Goal: Navigation & Orientation: Find specific page/section

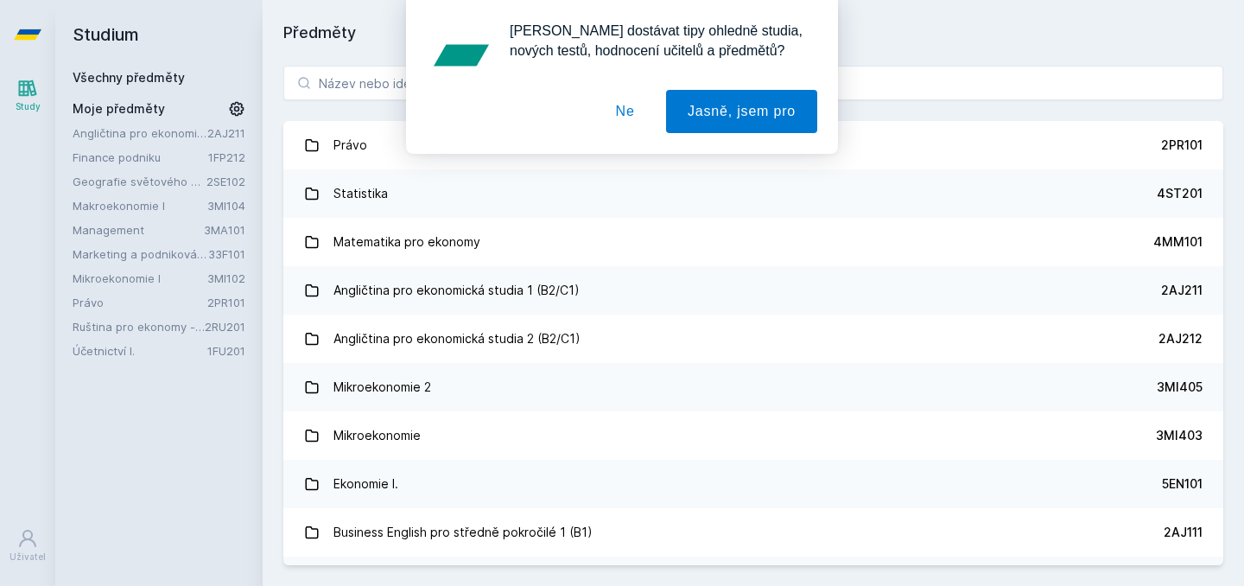
click at [130, 155] on link "Finance podniku" at bounding box center [141, 157] width 136 height 17
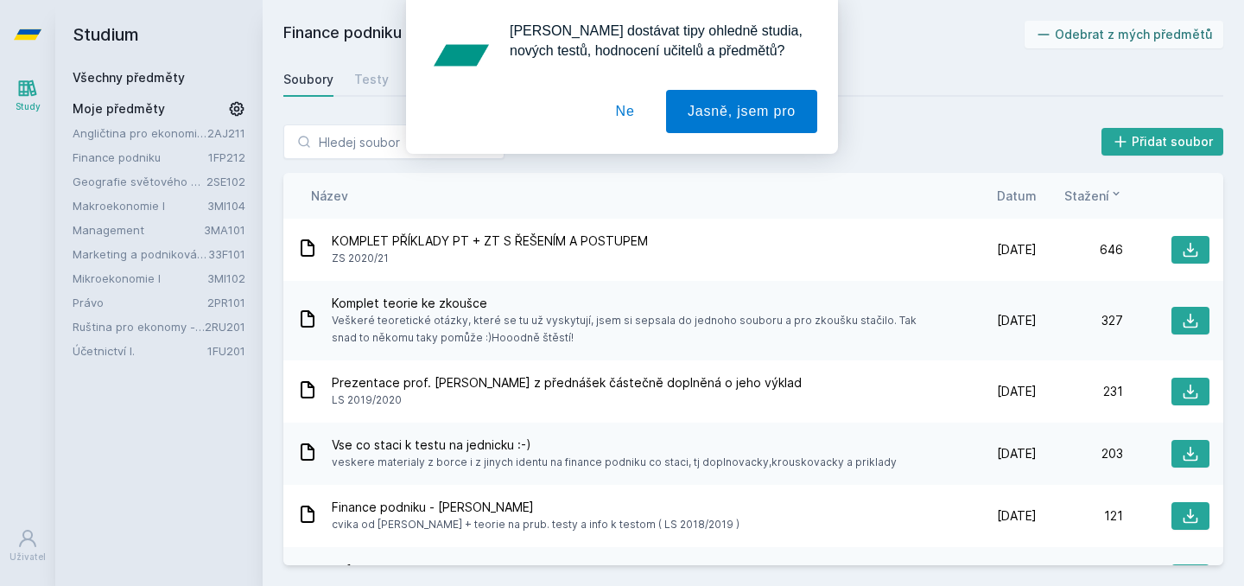
click at [627, 123] on button "Ne" at bounding box center [625, 111] width 62 height 43
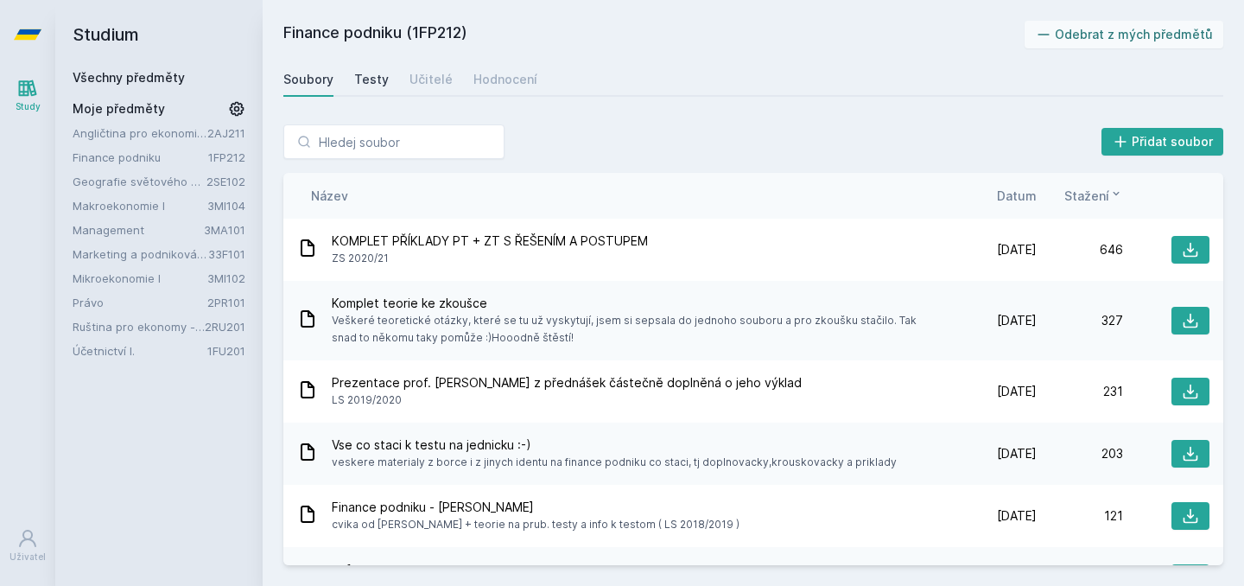
click at [366, 76] on div "Testy" at bounding box center [371, 79] width 35 height 17
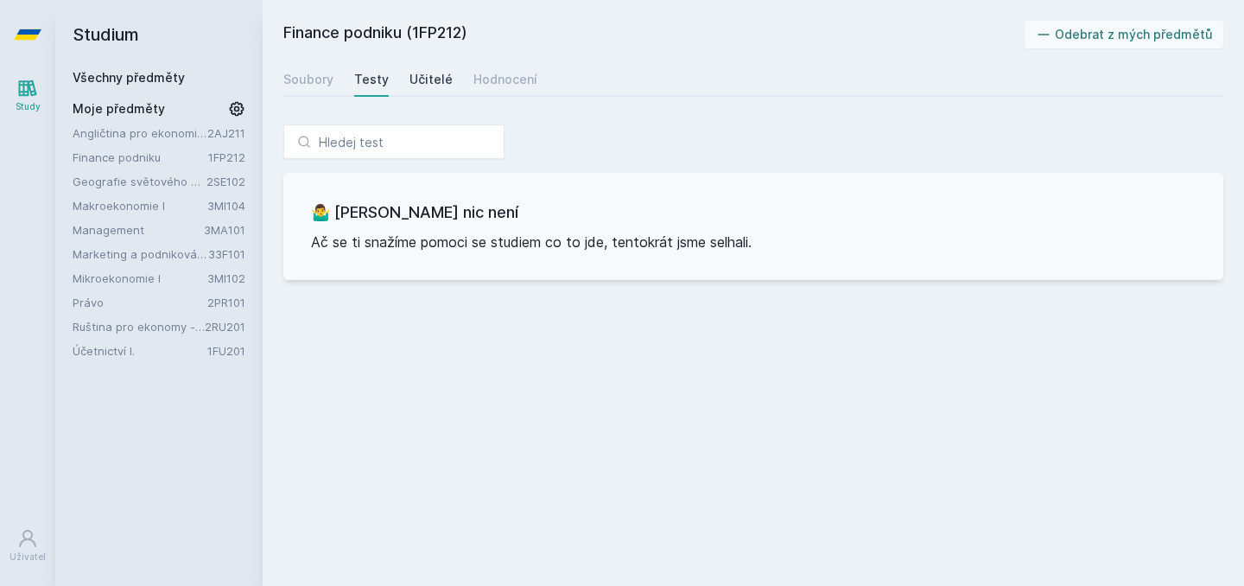
click at [415, 81] on div "Učitelé" at bounding box center [430, 79] width 43 height 17
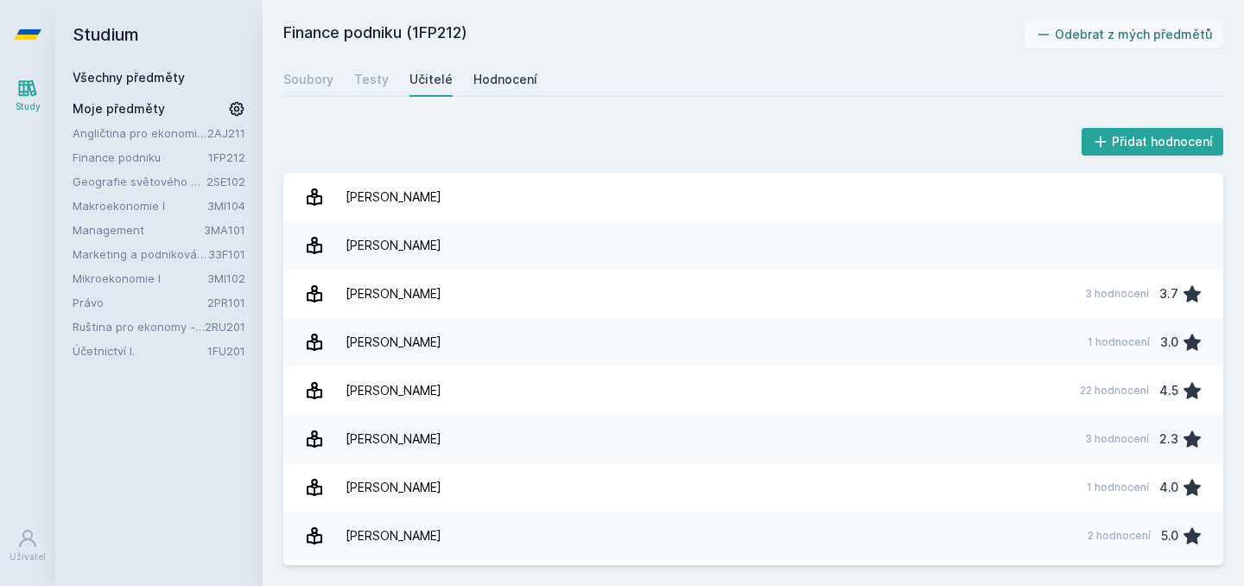
click at [510, 80] on div "Hodnocení" at bounding box center [505, 79] width 64 height 17
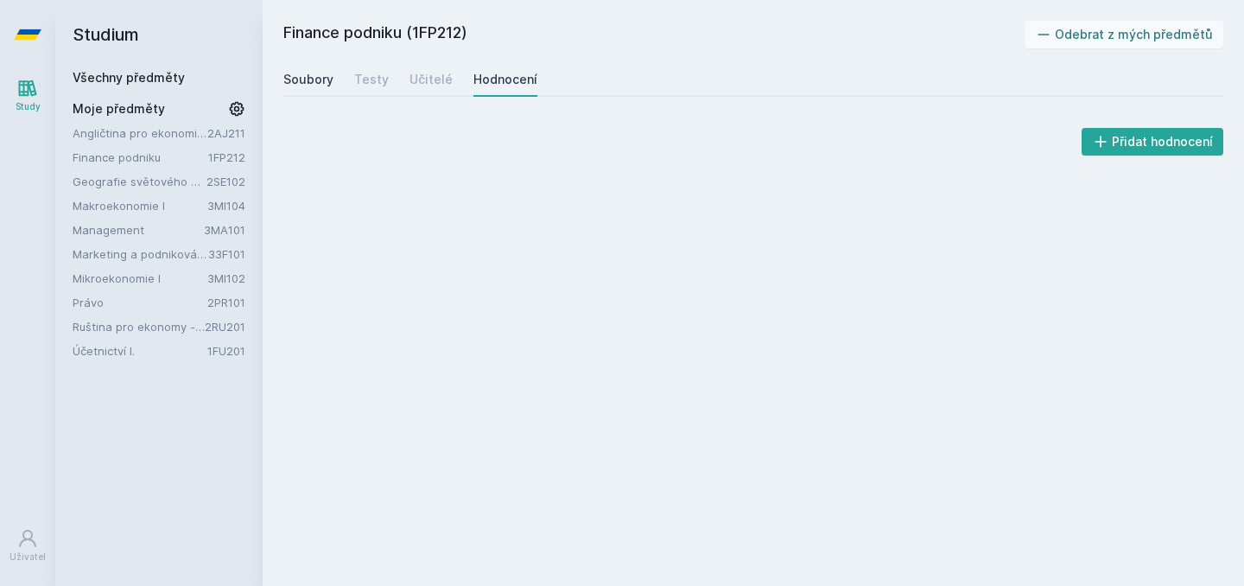
click at [308, 86] on div "Soubory" at bounding box center [308, 79] width 50 height 17
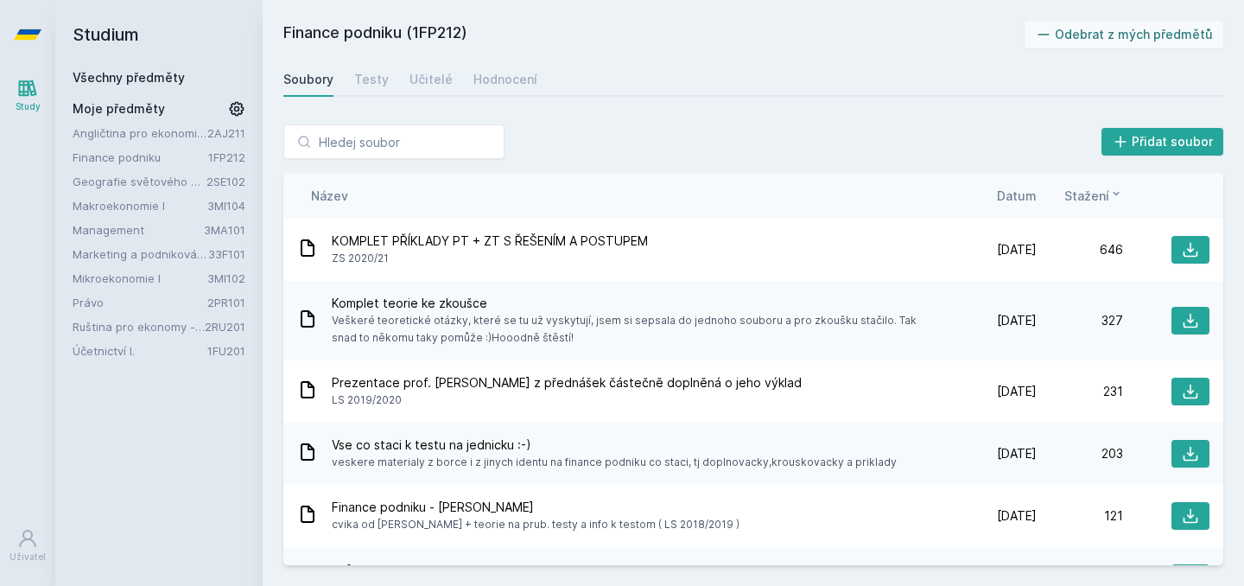
click at [335, 86] on div "Soubory Testy Učitelé Hodnocení" at bounding box center [753, 79] width 940 height 35
click at [1030, 195] on span "Datum" at bounding box center [1017, 196] width 40 height 18
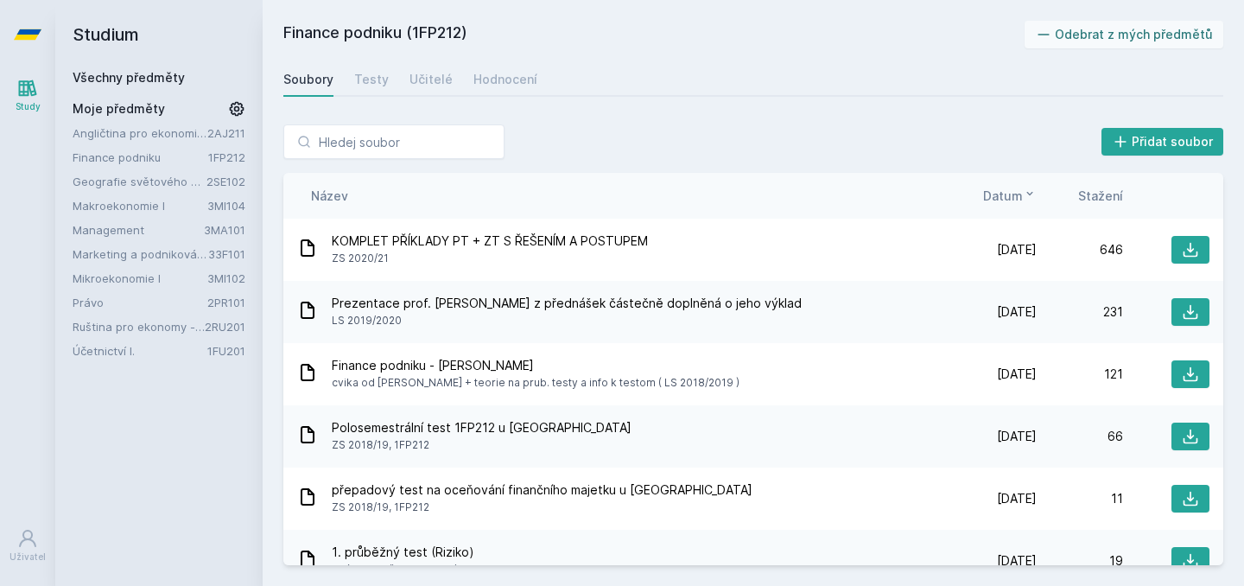
click at [1030, 195] on icon at bounding box center [1030, 194] width 14 height 14
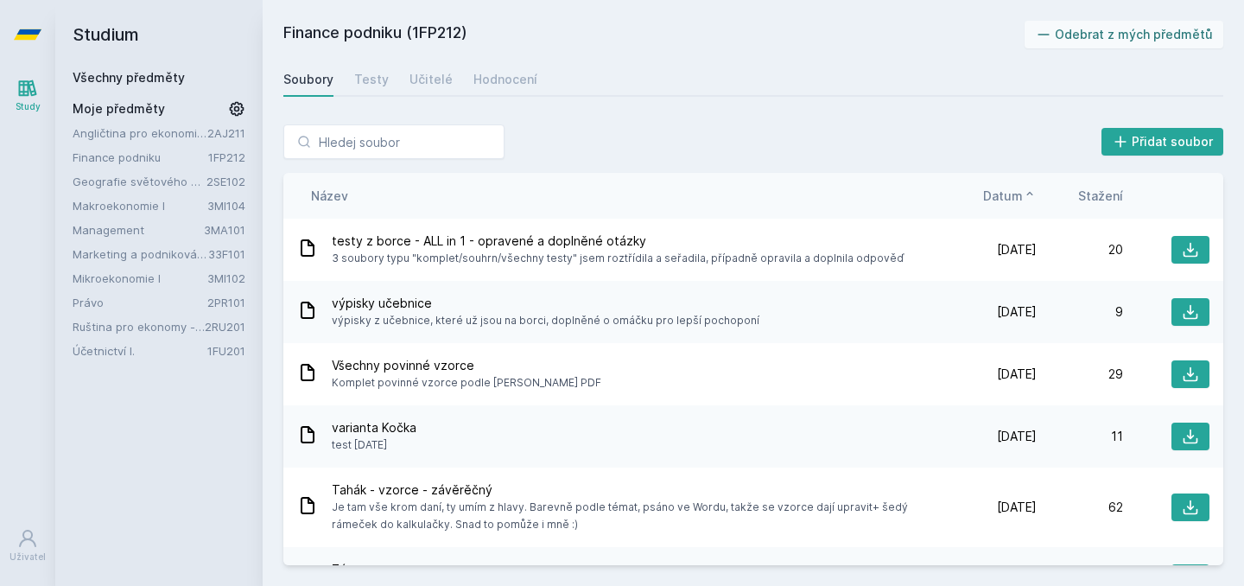
click at [1030, 196] on icon at bounding box center [1030, 194] width 14 height 14
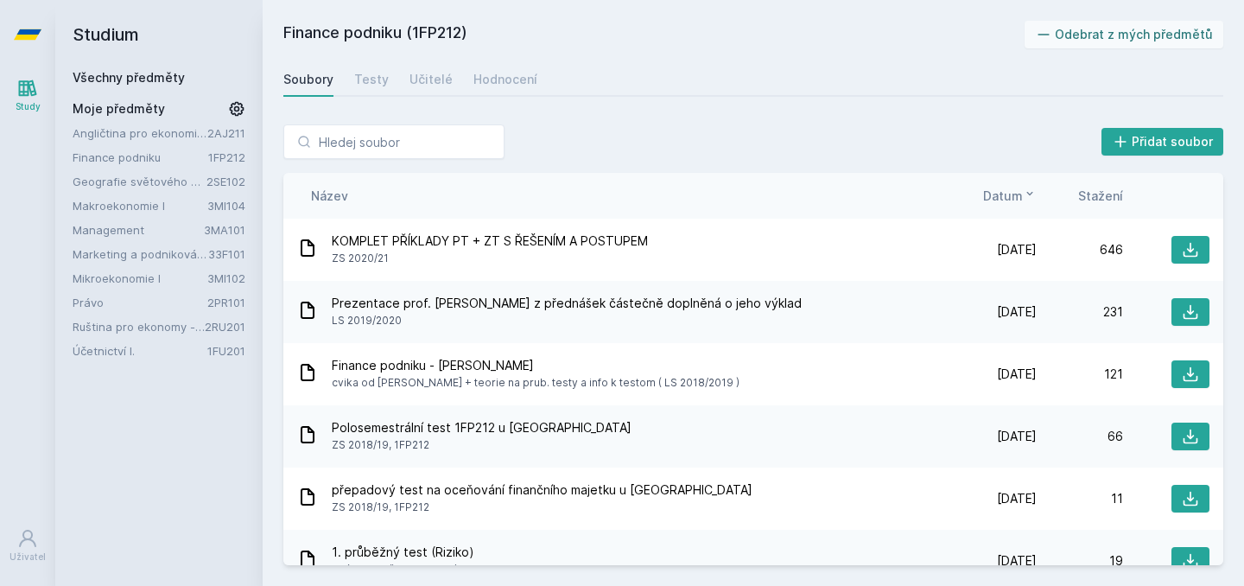
click at [336, 302] on span "Prezentace prof. [PERSON_NAME] z přednášek částečně doplněná o jeho výklad" at bounding box center [567, 303] width 470 height 17
